Goal: Task Accomplishment & Management: Manage account settings

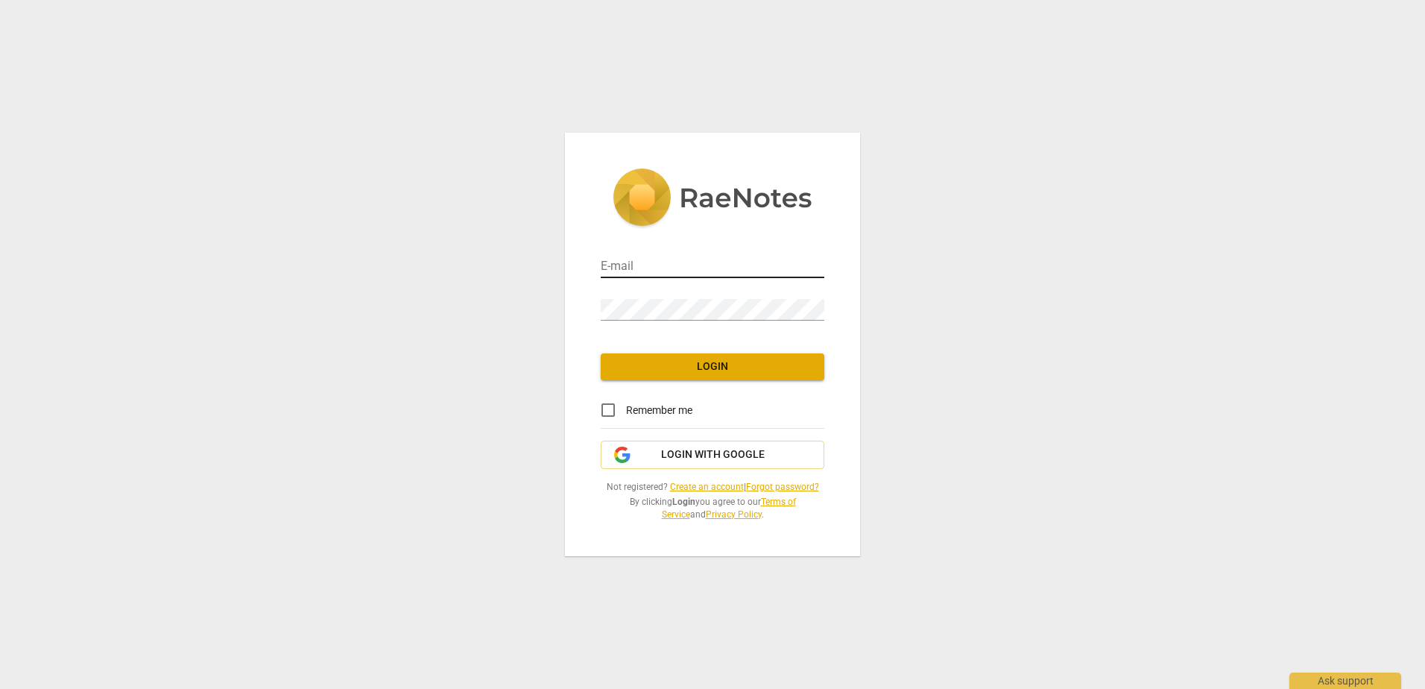
click at [706, 277] on input "email" at bounding box center [713, 267] width 224 height 22
type input "[EMAIL_ADDRESS][DOMAIN_NAME]"
click at [678, 297] on div "Password" at bounding box center [713, 304] width 224 height 34
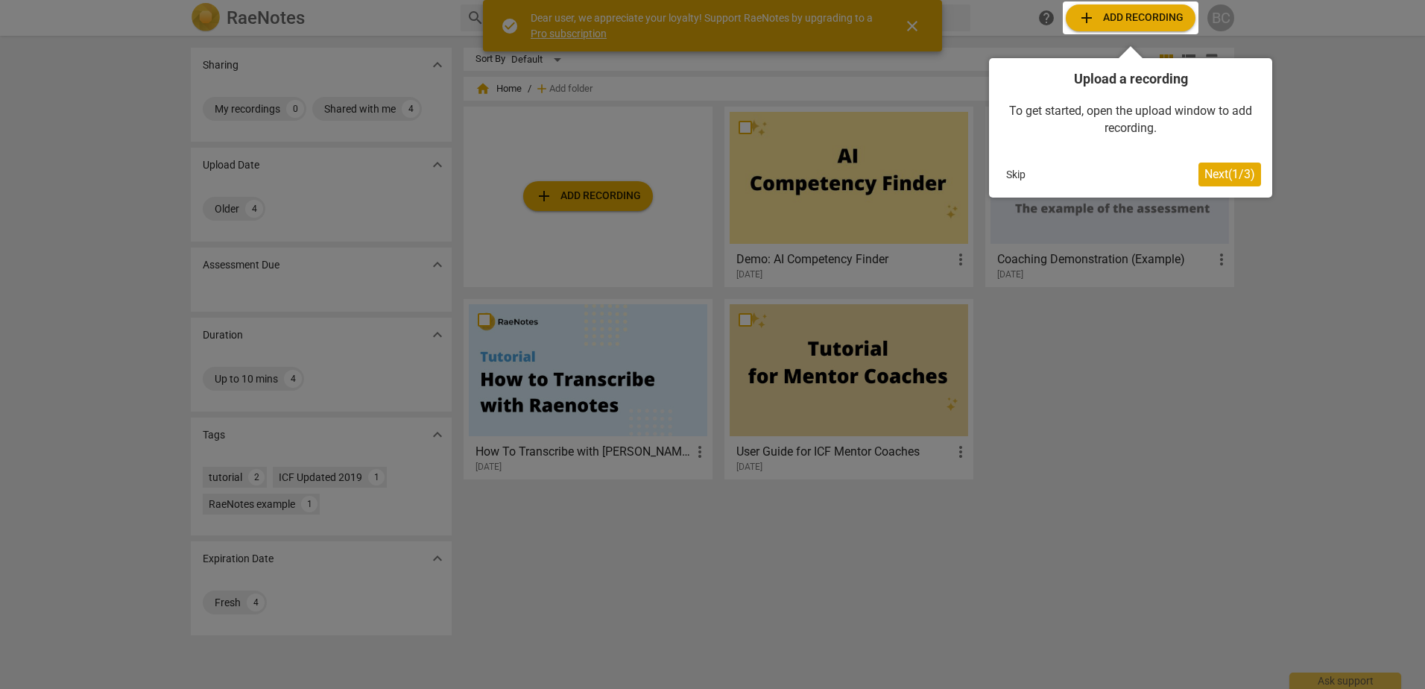
click at [1298, 162] on div at bounding box center [712, 344] width 1425 height 689
click at [1236, 177] on span "Next ( 1 / 3 )" at bounding box center [1229, 174] width 51 height 14
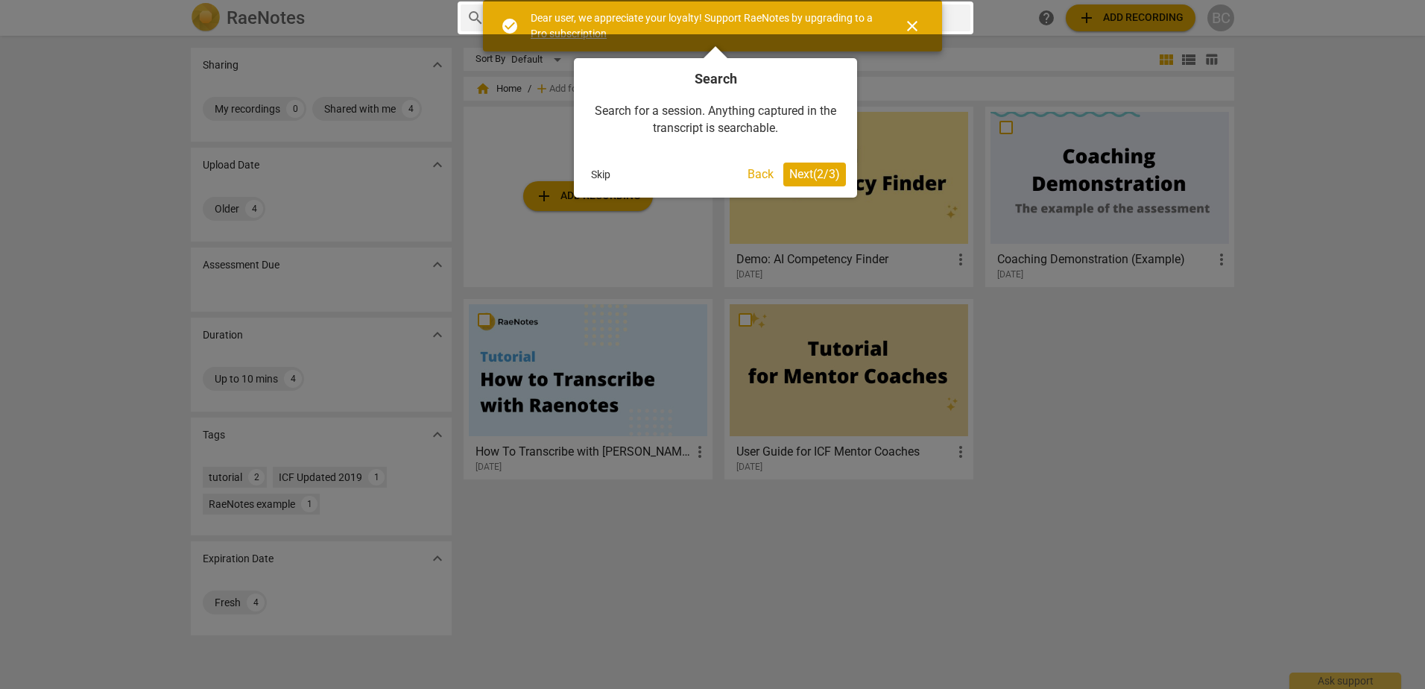
click at [823, 181] on button "Next ( 2 / 3 )" at bounding box center [814, 174] width 63 height 24
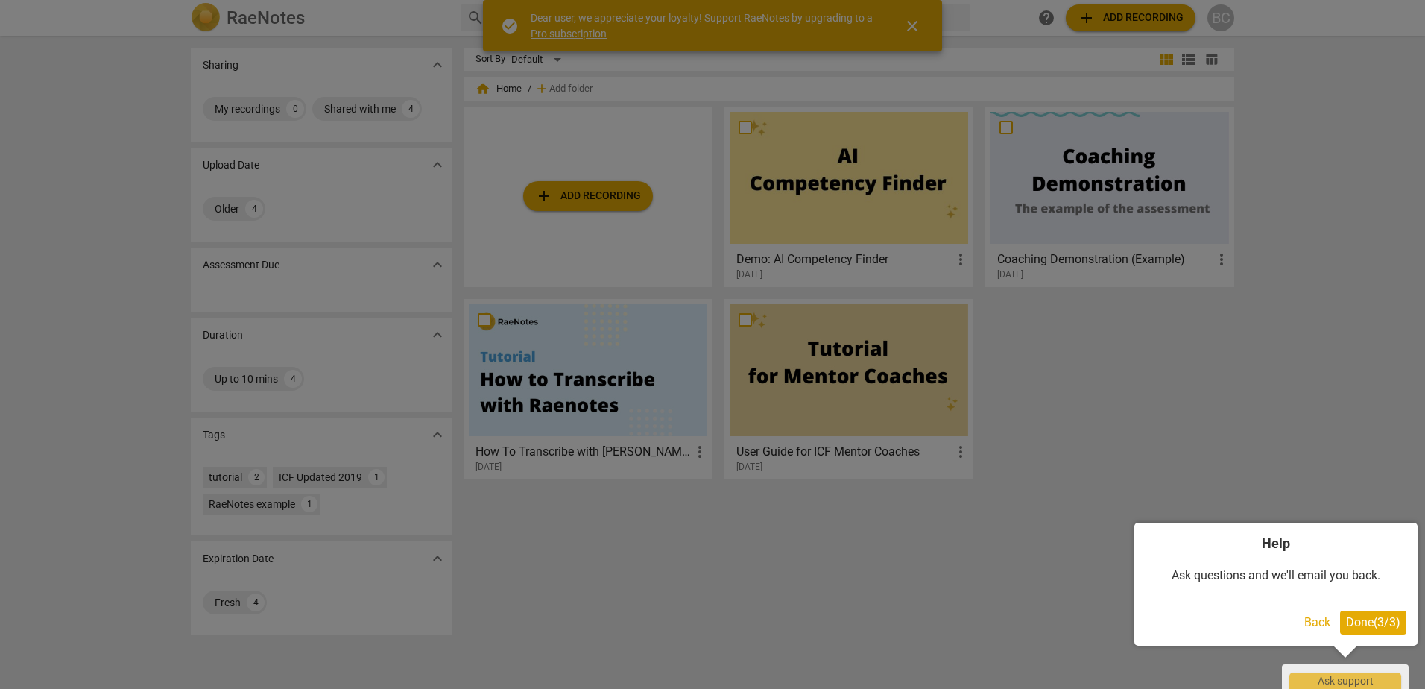
click at [1152, 369] on div at bounding box center [712, 344] width 1425 height 689
click at [1373, 622] on span "Done ( 3 / 3 )" at bounding box center [1373, 622] width 54 height 14
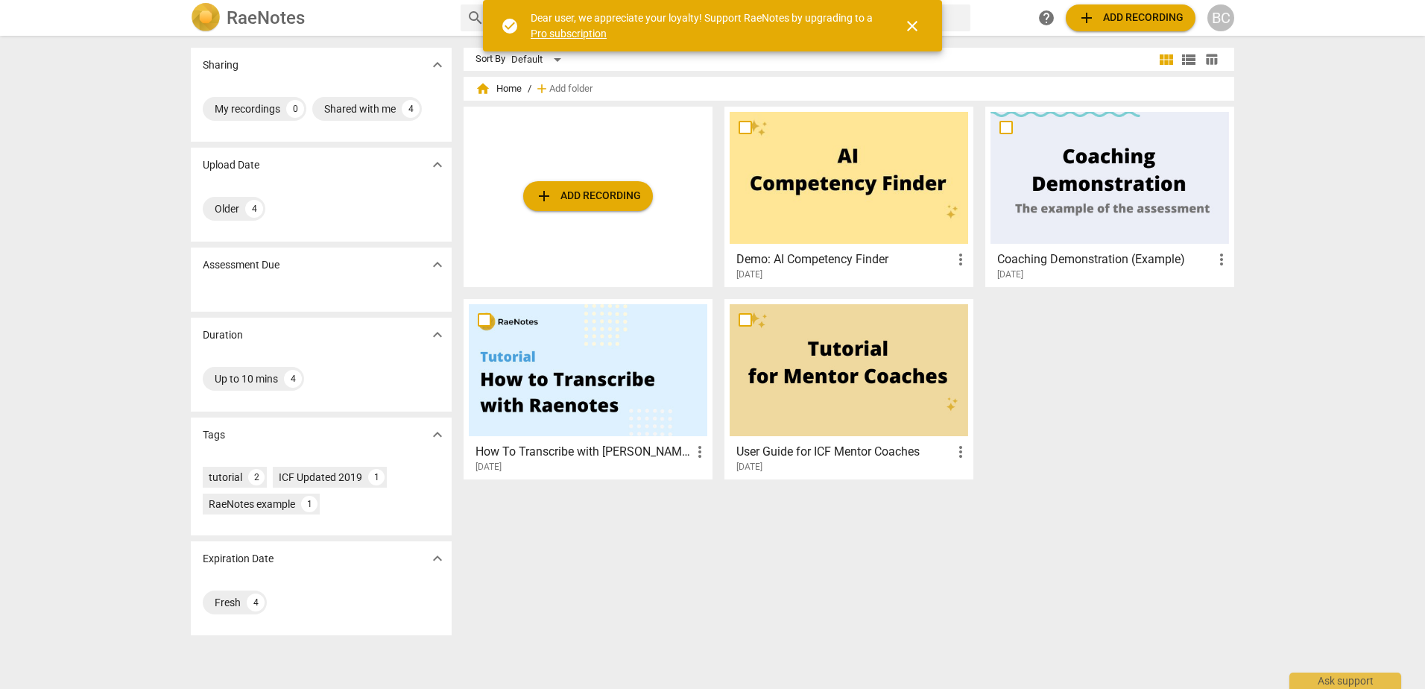
click at [909, 25] on span "close" at bounding box center [912, 26] width 18 height 18
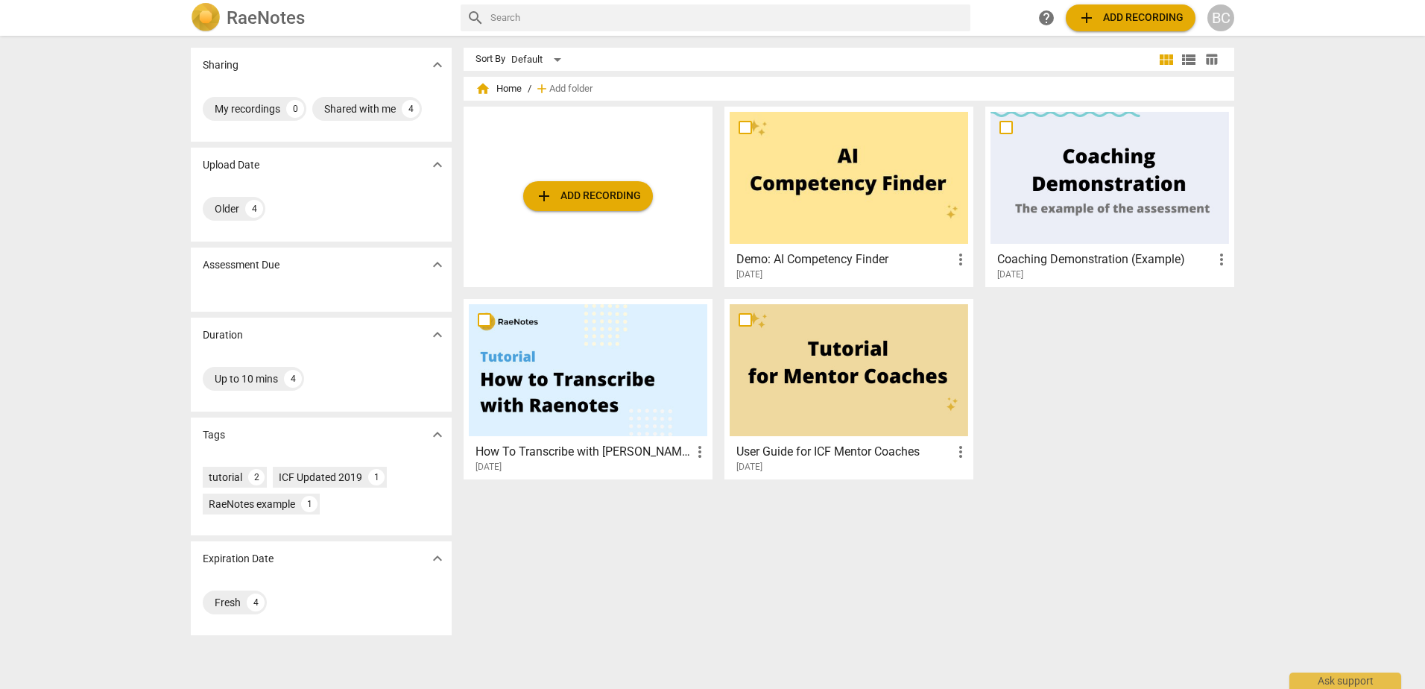
click at [1223, 19] on div "BC" at bounding box center [1220, 17] width 27 height 27
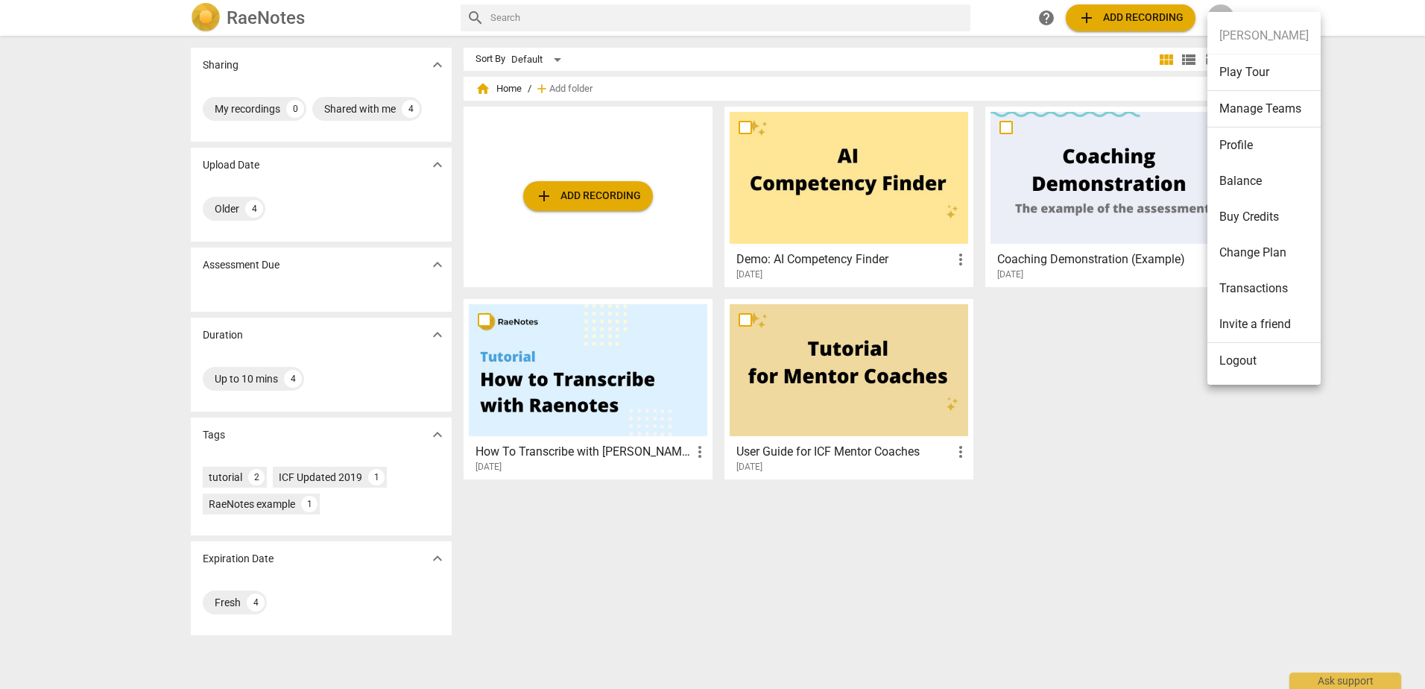
click at [1226, 146] on li "Profile" at bounding box center [1263, 145] width 113 height 36
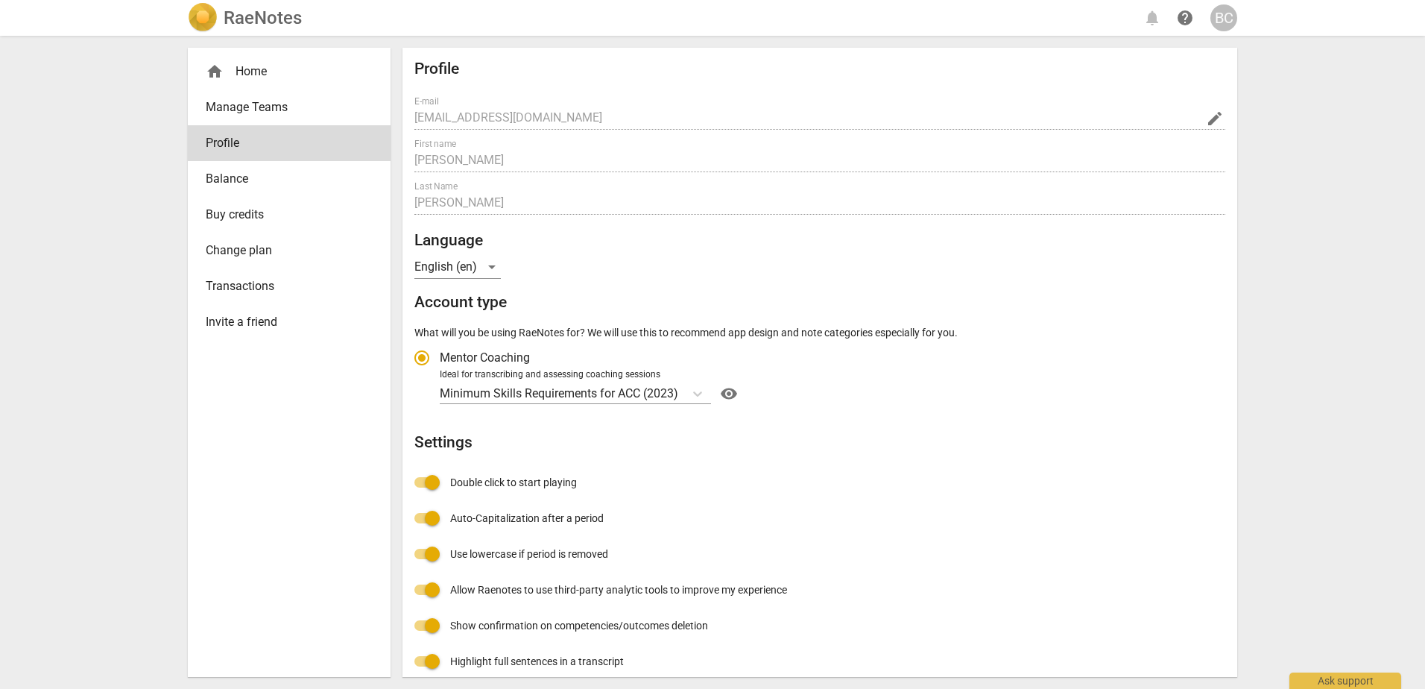
radio input "false"
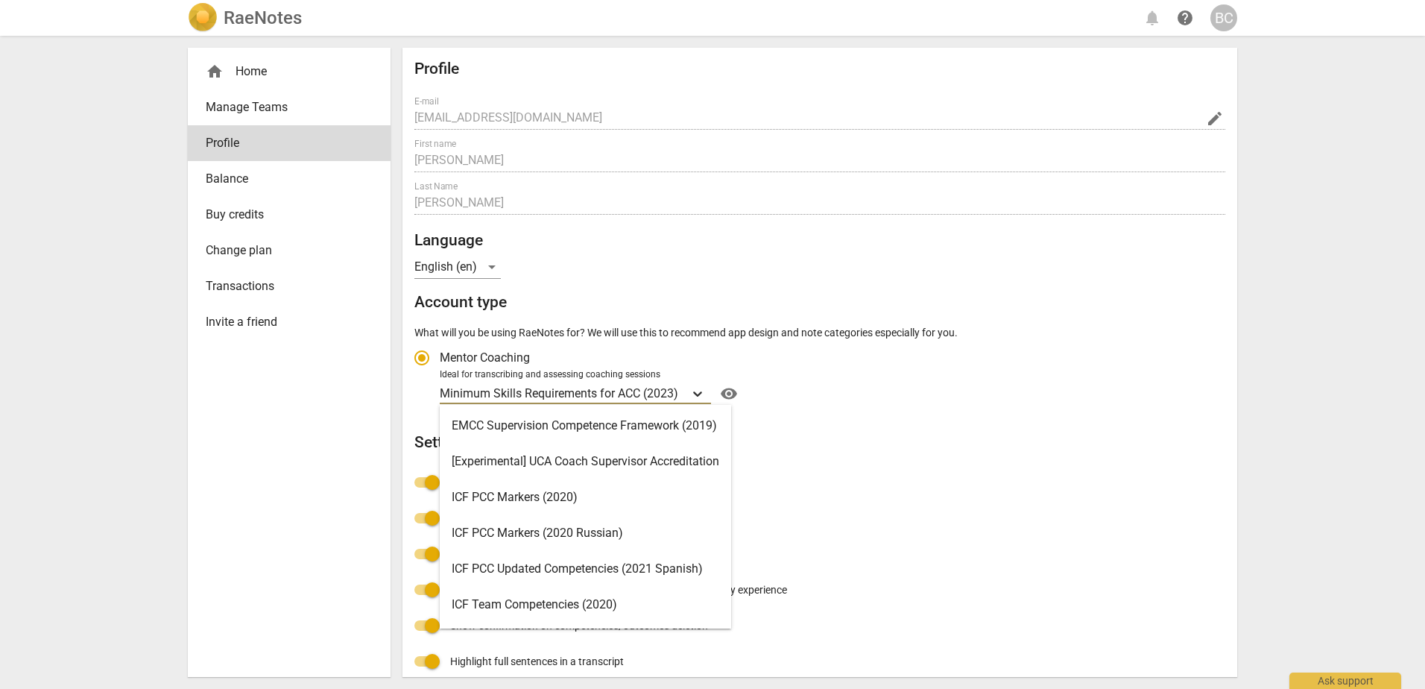
click at [705, 394] on icon "Account type" at bounding box center [697, 393] width 15 height 15
click at [0, 0] on input "Ideal for transcribing and assessing coaching sessions 15 results available. Us…" at bounding box center [0, 0] width 0 height 0
click at [1111, 284] on div "Profile E-mail [EMAIL_ADDRESS][DOMAIN_NAME] edit First name [PERSON_NAME] Last …" at bounding box center [819, 387] width 811 height 655
